Goal: Task Accomplishment & Management: Use online tool/utility

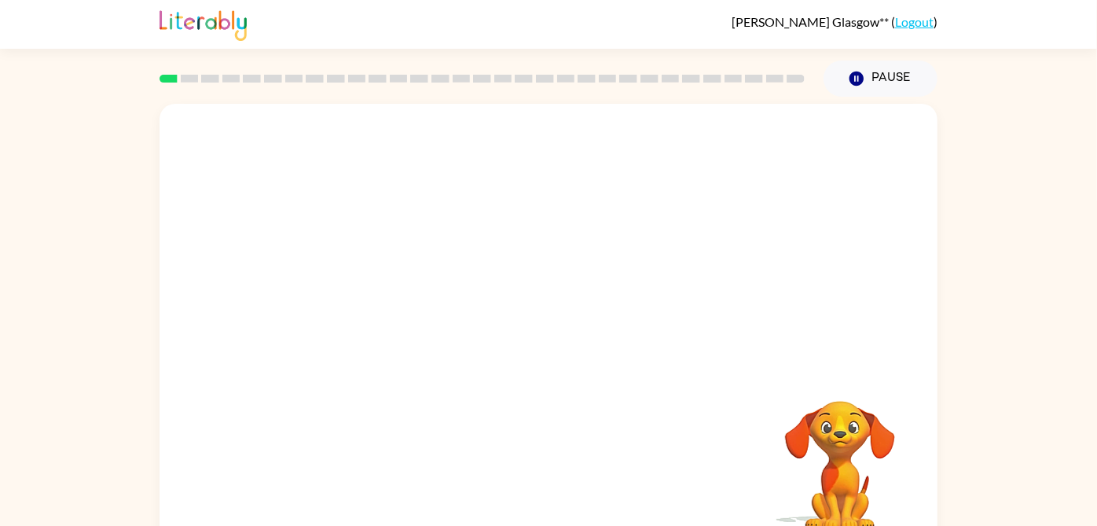
click at [1001, 285] on div "Your browser must support playing .mp4 files to use Literably. Please try using…" at bounding box center [548, 325] width 1097 height 456
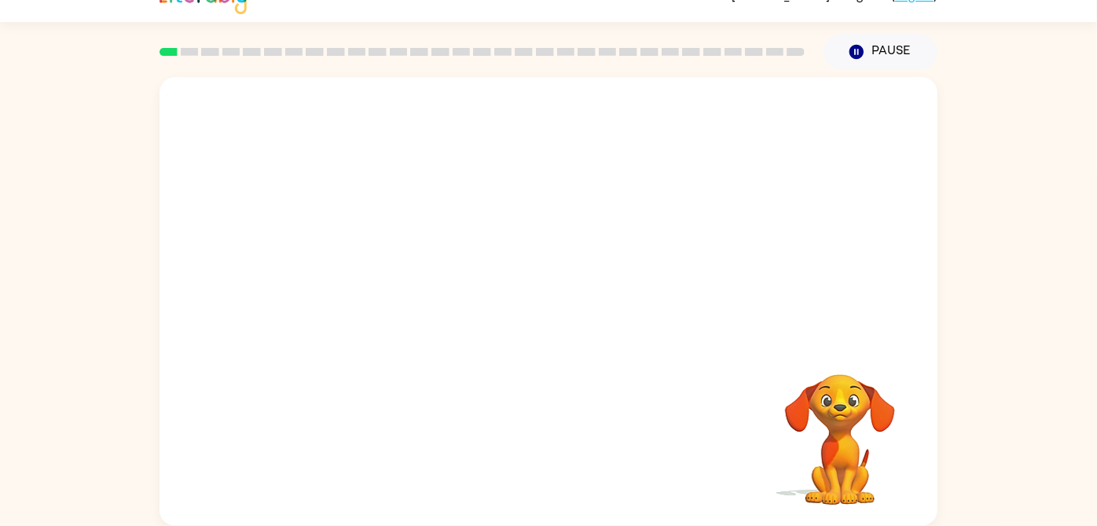
click at [994, 256] on div "Your browser must support playing .mp4 files to use Literably. Please try using…" at bounding box center [548, 298] width 1097 height 456
click at [355, 220] on video "Your browser must support playing .mp4 files to use Literably. Please try using…" at bounding box center [549, 209] width 778 height 264
click at [688, 268] on video "Your browser must support playing .mp4 files to use Literably. Please try using…" at bounding box center [549, 209] width 778 height 264
click at [645, 215] on video "Your browser must support playing .mp4 files to use Literably. Please try using…" at bounding box center [549, 209] width 778 height 264
click at [542, 312] on icon "button" at bounding box center [549, 310] width 28 height 28
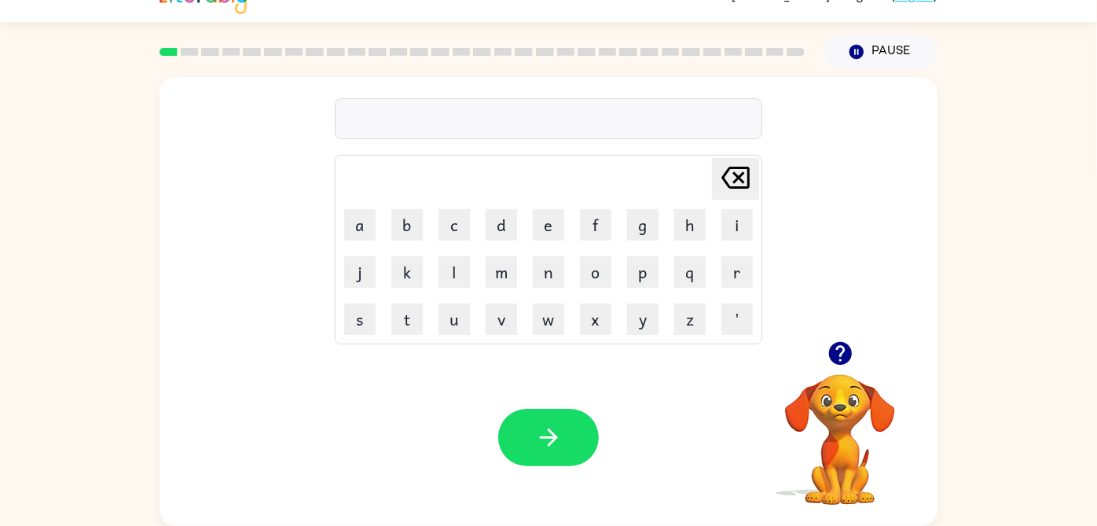
click at [855, 359] on button "button" at bounding box center [841, 353] width 40 height 40
click at [848, 351] on icon "button" at bounding box center [840, 353] width 23 height 23
click at [554, 438] on icon "button" at bounding box center [548, 437] width 18 height 18
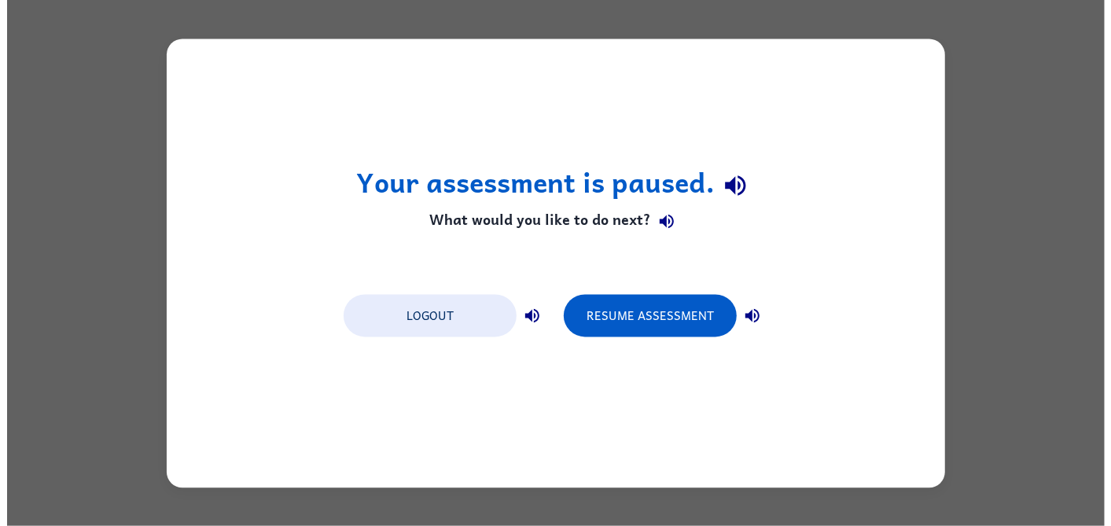
scroll to position [0, 0]
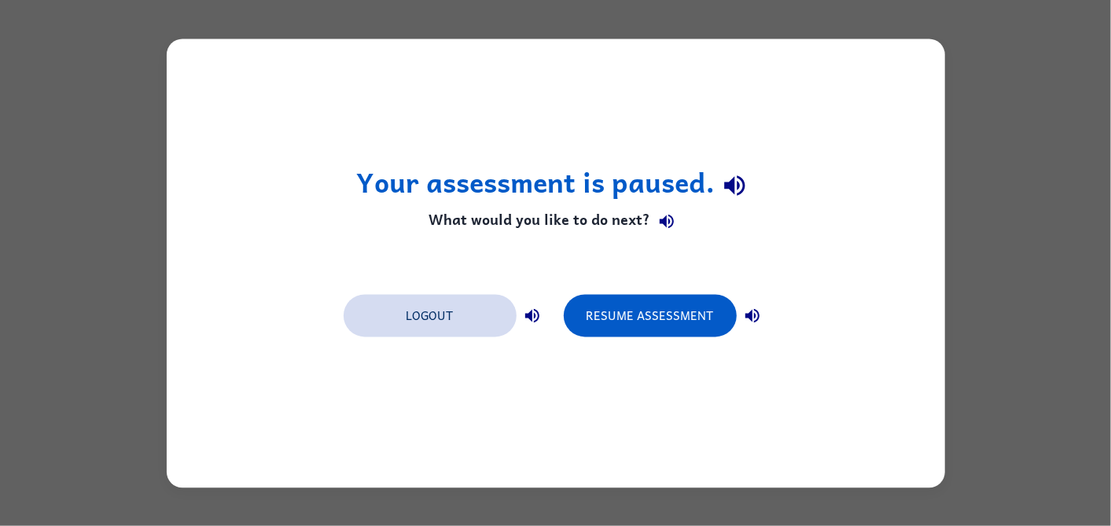
click at [427, 307] on button "Logout" at bounding box center [430, 315] width 173 height 42
